Goal: Task Accomplishment & Management: Use online tool/utility

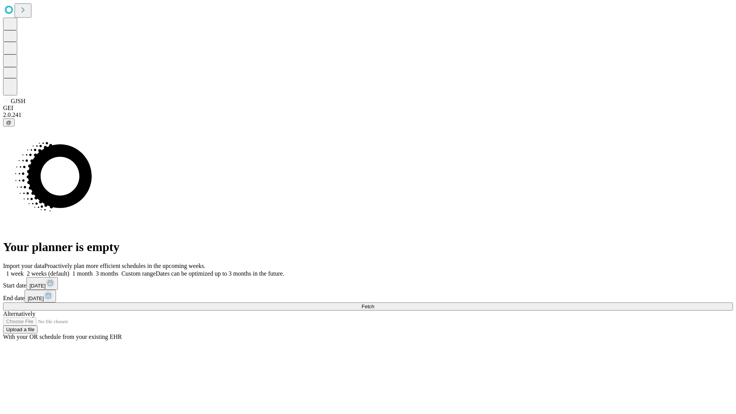
click at [374, 304] on span "Fetch" at bounding box center [368, 307] width 13 height 6
